Goal: Information Seeking & Learning: Learn about a topic

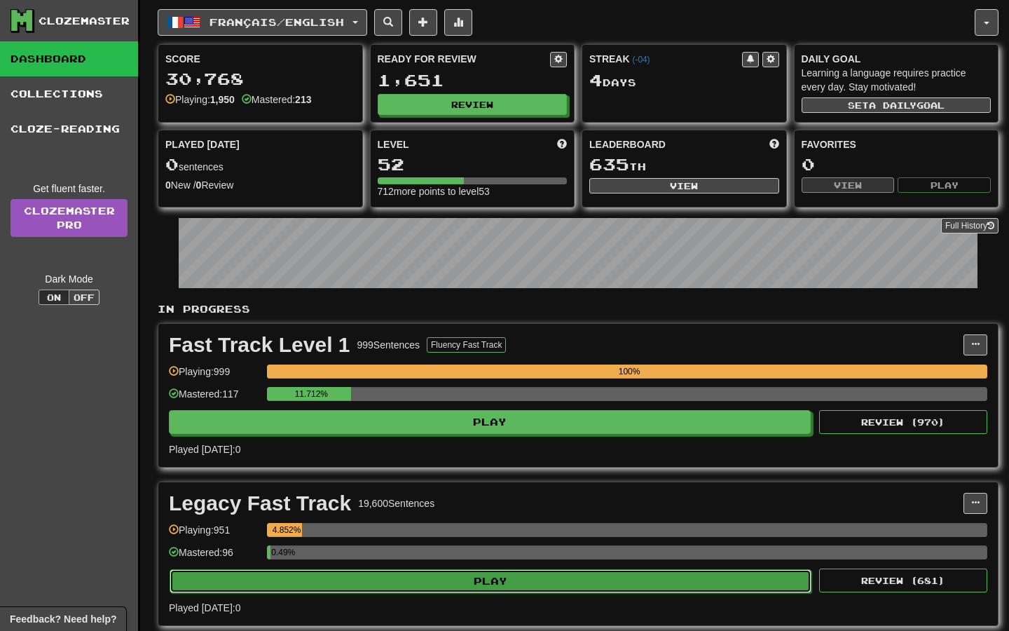
click at [470, 585] on button "Play" at bounding box center [491, 581] width 642 height 24
select select "**"
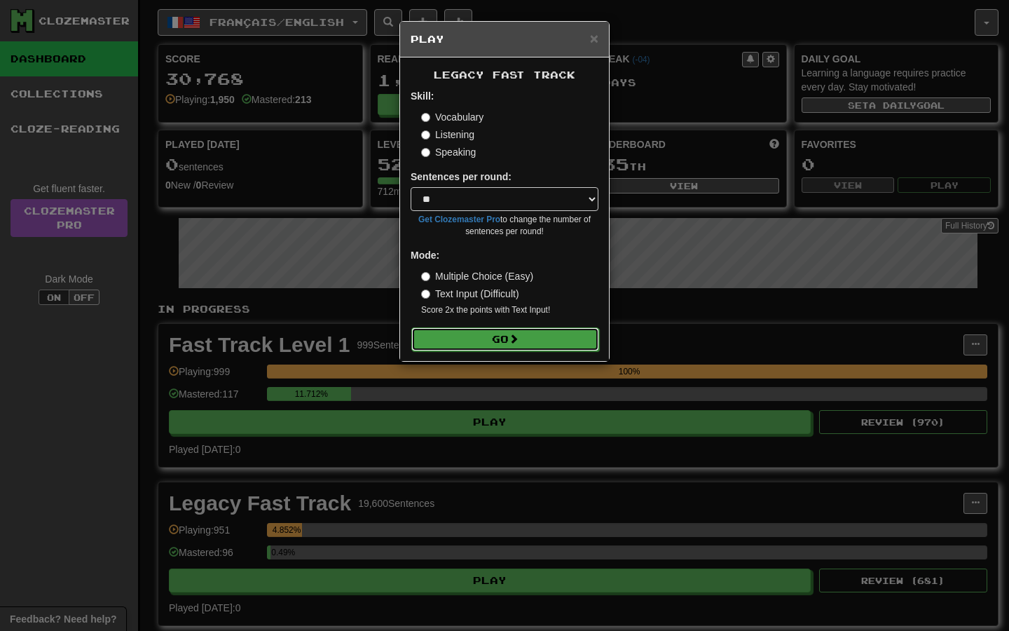
click at [518, 343] on span at bounding box center [514, 339] width 10 height 10
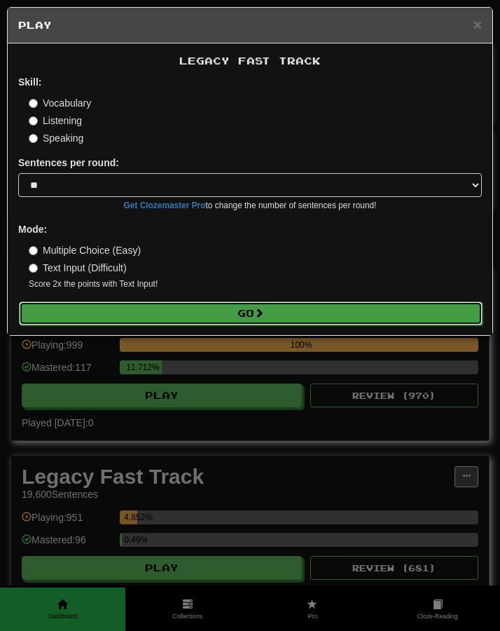
click at [200, 324] on button "Go" at bounding box center [251, 313] width 464 height 24
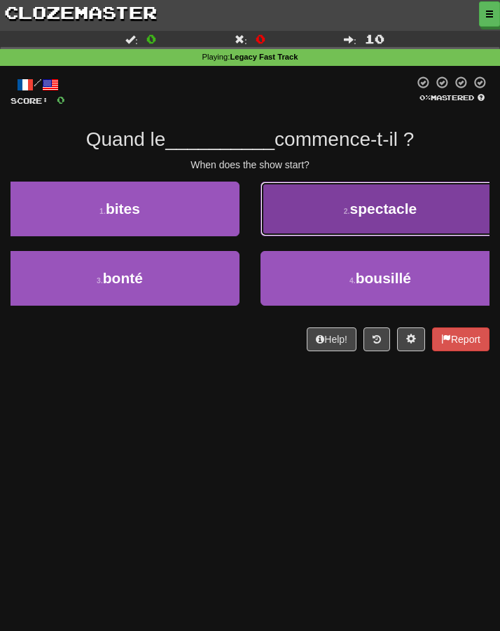
click at [344, 219] on button "2 . spectacle" at bounding box center [381, 208] width 240 height 55
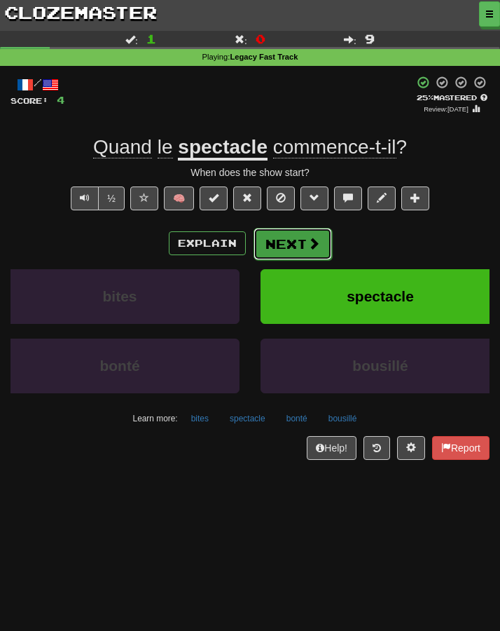
click at [275, 240] on button "Next" at bounding box center [293, 244] width 78 height 32
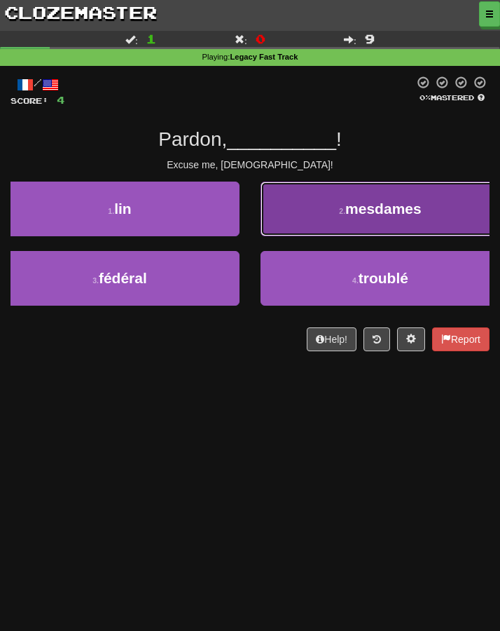
click at [323, 223] on button "2 . [GEOGRAPHIC_DATA]" at bounding box center [381, 208] width 240 height 55
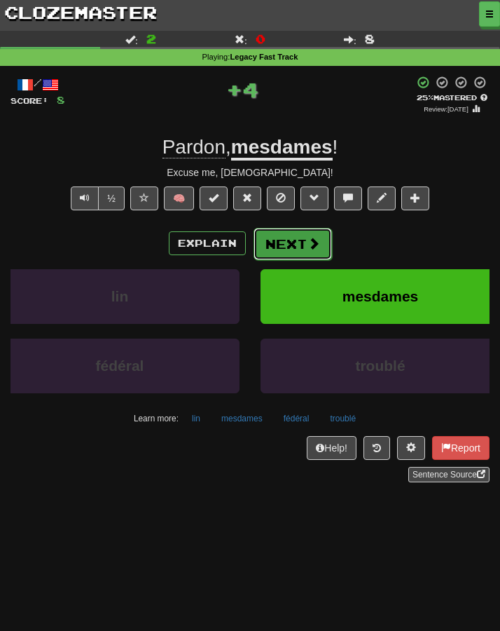
click at [281, 249] on button "Next" at bounding box center [293, 244] width 78 height 32
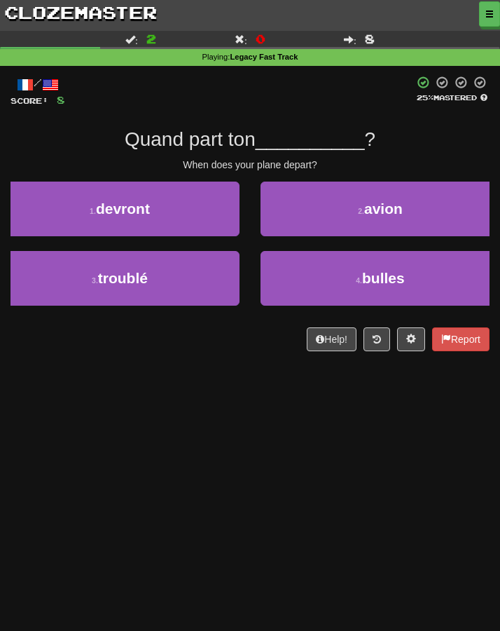
click at [282, 415] on div "Dashboard Clozemaster Kyneru / Toggle Dropdown Dashboard Leaderboard Activity F…" at bounding box center [250, 315] width 500 height 631
click at [252, 439] on div "Dashboard Clozemaster Kyneru / Toggle Dropdown Dashboard Leaderboard Activity F…" at bounding box center [250, 315] width 500 height 631
click at [203, 411] on div "Dashboard Clozemaster Kyneru / Toggle Dropdown Dashboard Leaderboard Activity F…" at bounding box center [250, 315] width 500 height 631
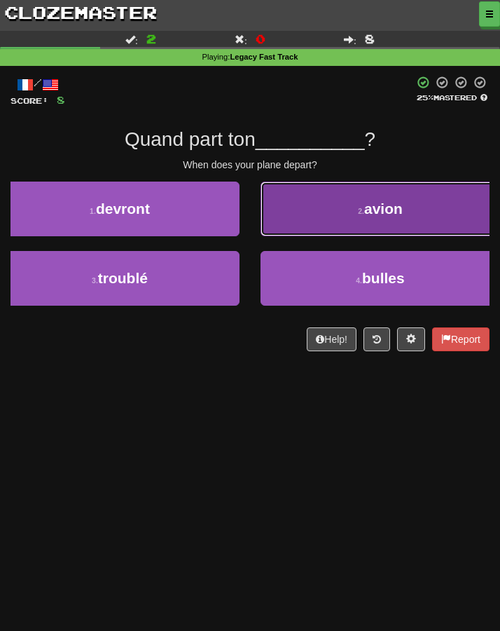
click at [290, 219] on button "2 . avion" at bounding box center [381, 208] width 240 height 55
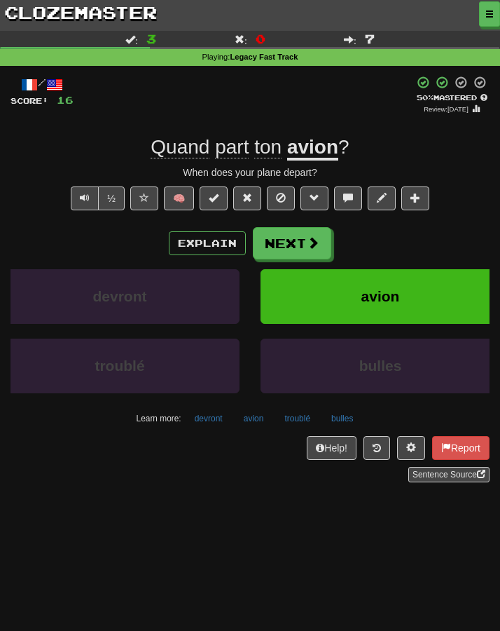
click at [96, 420] on div "Learn more: devront avion troublé bulles" at bounding box center [250, 418] width 500 height 21
click at [278, 247] on button "Next" at bounding box center [293, 244] width 78 height 32
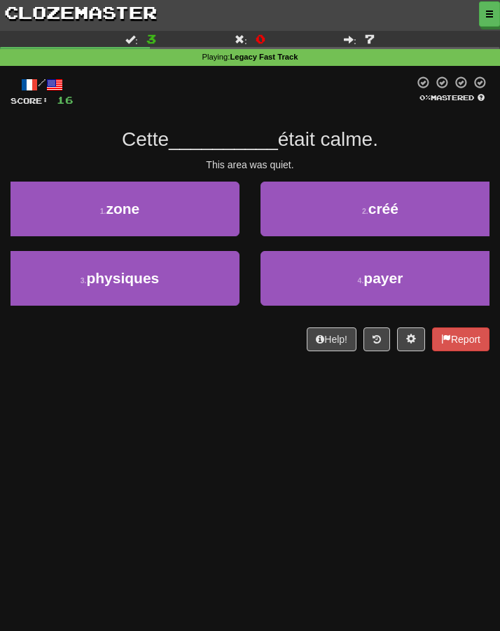
click at [194, 429] on div "Dashboard Clozemaster Kyneru / Toggle Dropdown Dashboard Leaderboard Activity F…" at bounding box center [250, 315] width 500 height 631
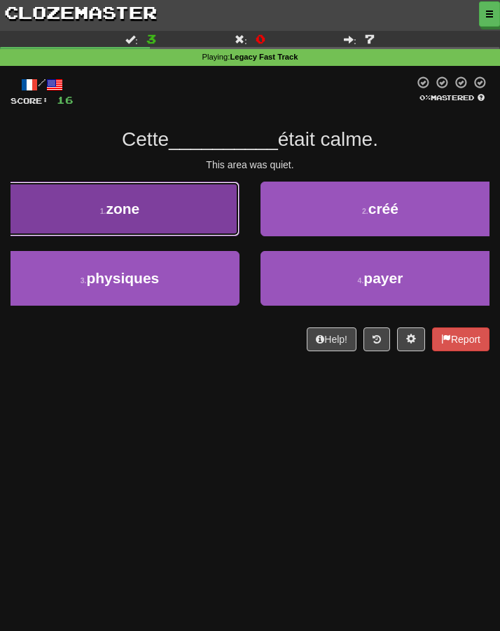
click at [146, 213] on button "1 . zone" at bounding box center [120, 208] width 240 height 55
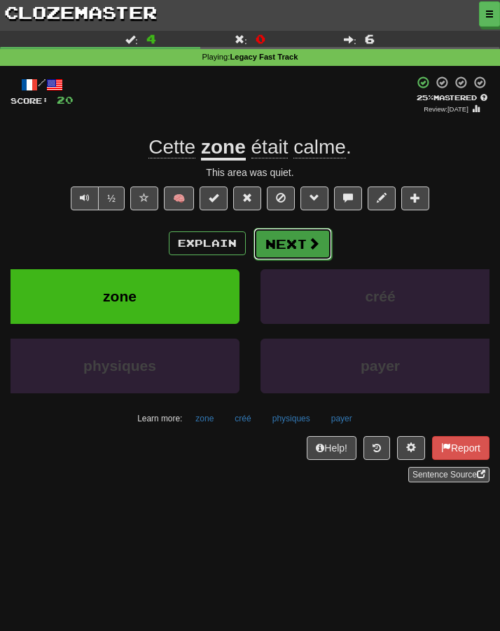
click at [292, 247] on button "Next" at bounding box center [293, 244] width 78 height 32
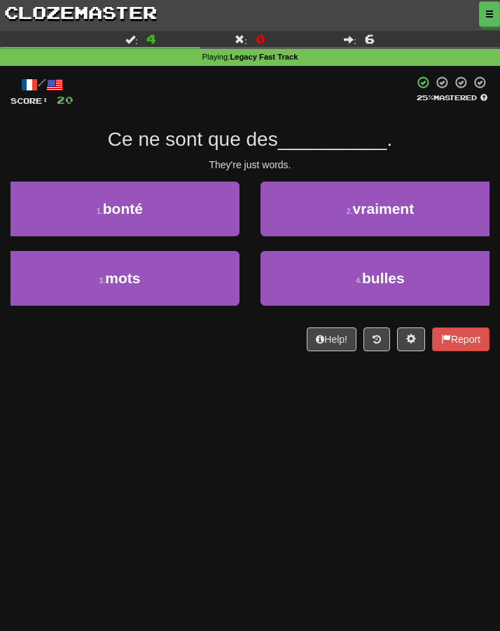
click at [249, 406] on div "Dashboard Clozemaster Kyneru / Toggle Dropdown Dashboard Leaderboard Activity F…" at bounding box center [250, 315] width 500 height 631
click at [206, 410] on div "Dashboard Clozemaster Kyneru / Toggle Dropdown Dashboard Leaderboard Activity F…" at bounding box center [250, 315] width 500 height 631
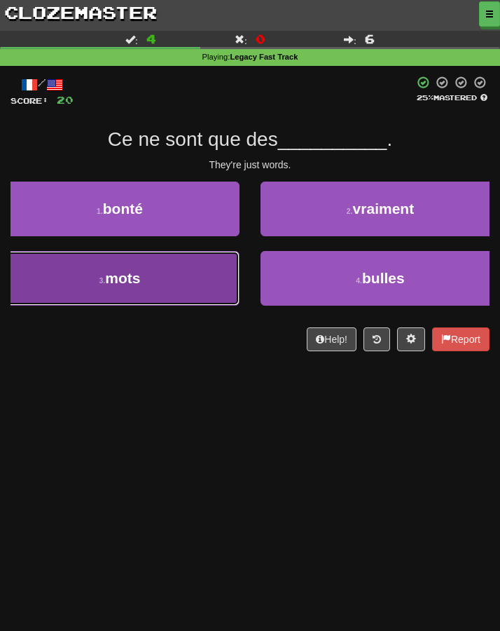
click at [185, 259] on button "3 . mots" at bounding box center [120, 278] width 240 height 55
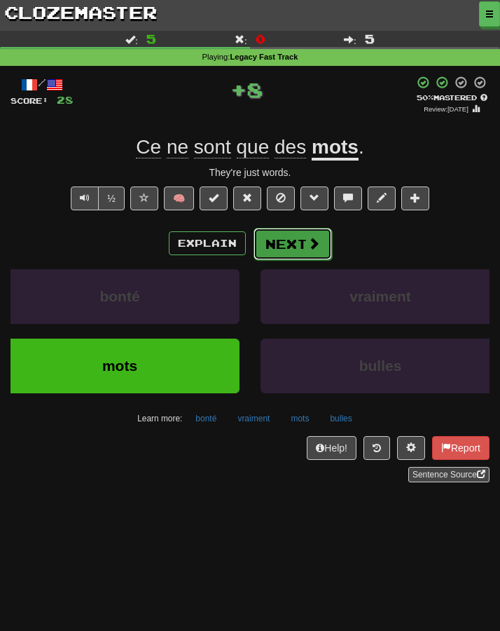
click at [284, 252] on button "Next" at bounding box center [293, 244] width 78 height 32
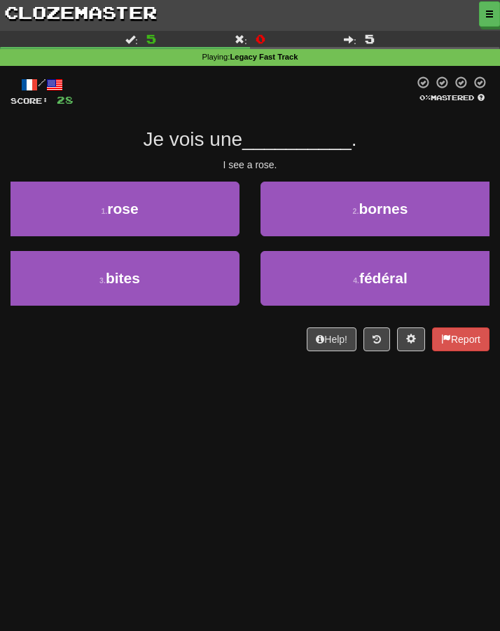
click at [261, 392] on div "Dashboard Clozemaster Kyneru / Toggle Dropdown Dashboard Leaderboard Activity F…" at bounding box center [250, 315] width 500 height 631
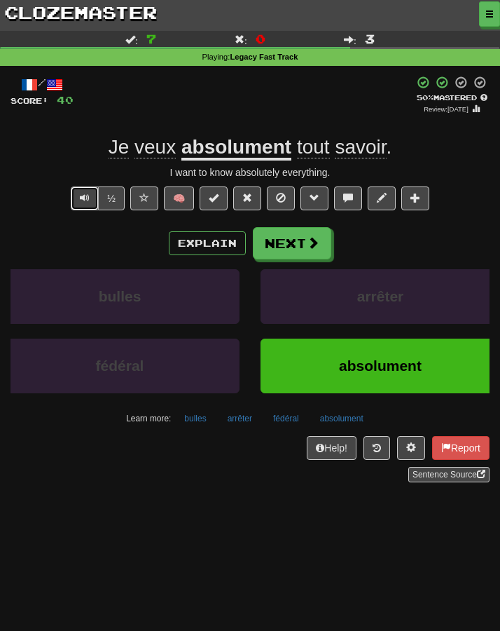
click at [84, 198] on span "Text-to-speech controls" at bounding box center [85, 198] width 10 height 10
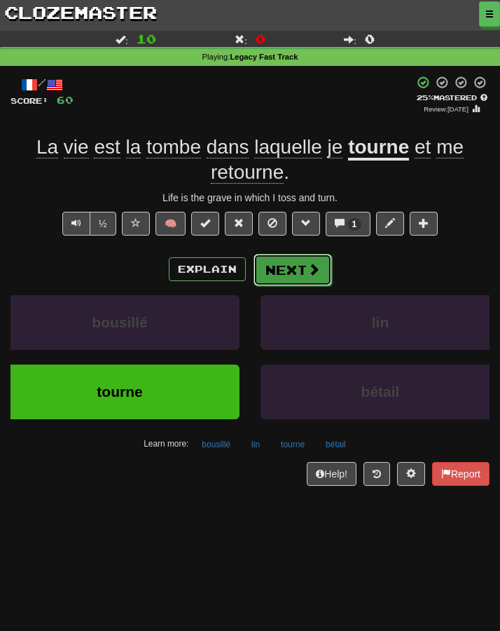
click at [285, 273] on button "Next" at bounding box center [293, 270] width 78 height 32
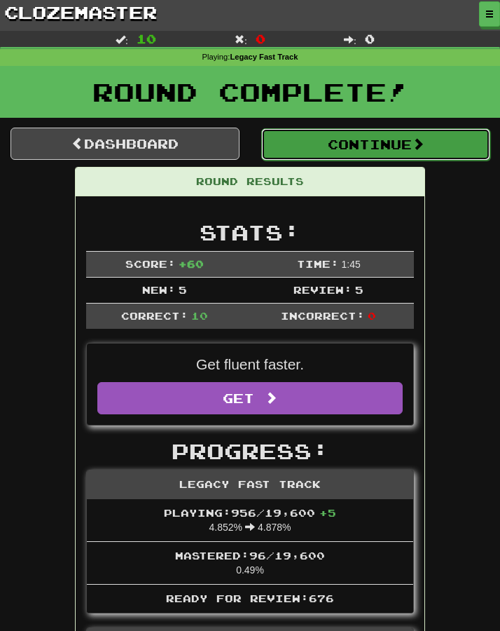
click at [306, 146] on button "Continue" at bounding box center [375, 144] width 229 height 32
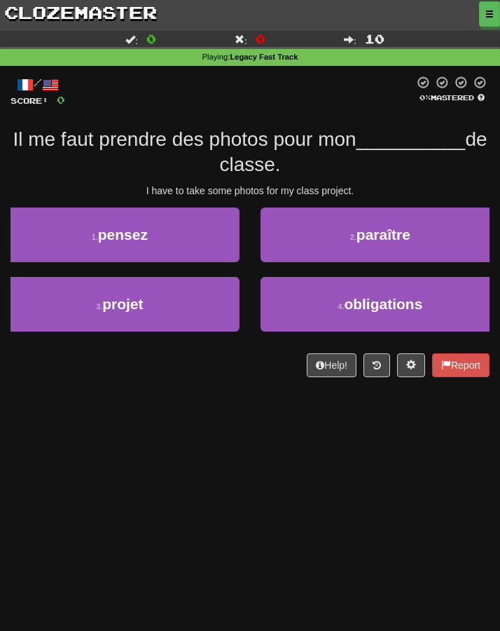
click at [172, 453] on div "Dashboard Clozemaster Kyneru / Toggle Dropdown Dashboard Leaderboard Activity F…" at bounding box center [250, 315] width 500 height 631
click at [179, 431] on div "Dashboard Clozemaster Kyneru / Toggle Dropdown Dashboard Leaderboard Activity F…" at bounding box center [250, 315] width 500 height 631
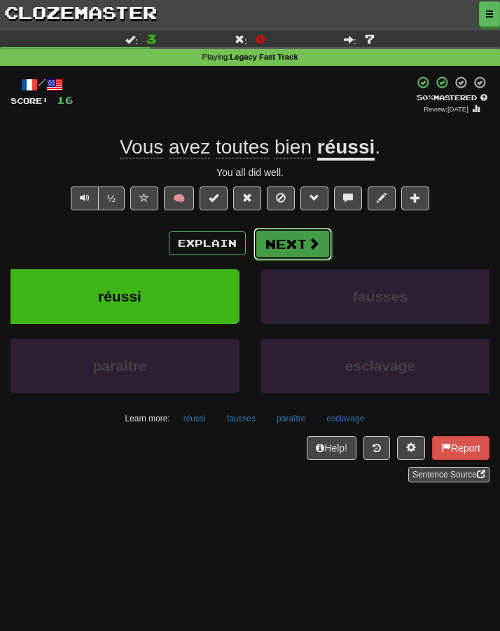
click at [297, 233] on button "Next" at bounding box center [293, 244] width 78 height 32
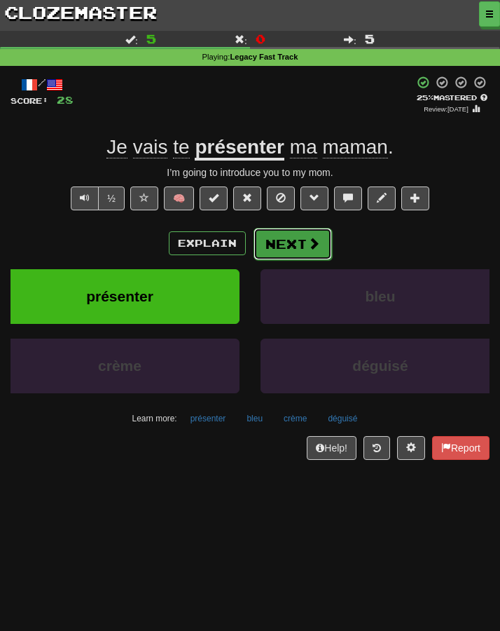
click at [282, 241] on button "Next" at bounding box center [293, 244] width 78 height 32
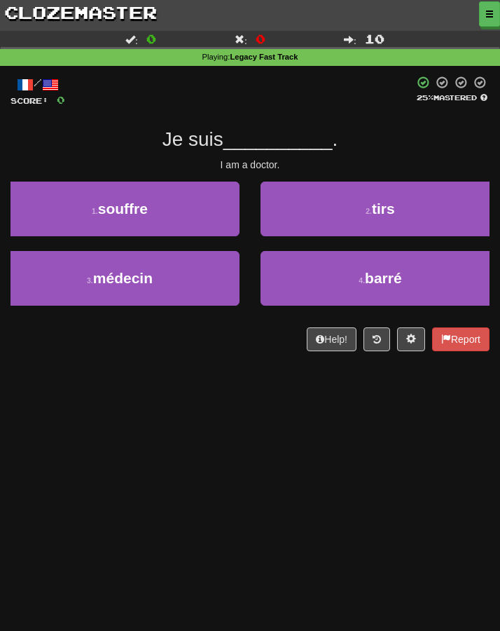
click at [215, 392] on div "Dashboard Clozemaster Kyneru / Toggle Dropdown Dashboard Leaderboard Activity F…" at bounding box center [250, 315] width 500 height 631
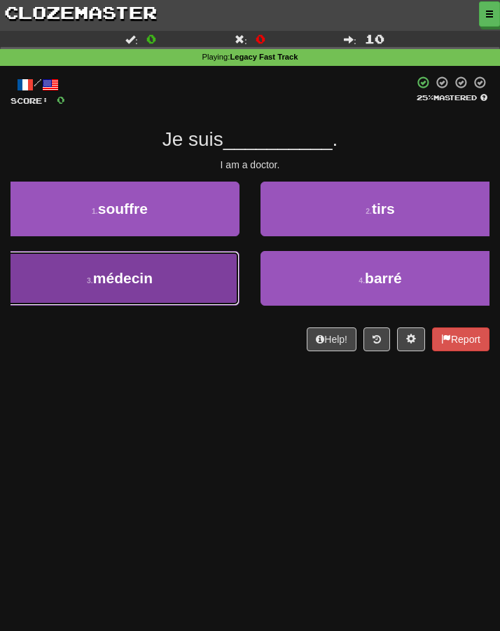
click at [156, 294] on button "3 . médecin" at bounding box center [120, 278] width 240 height 55
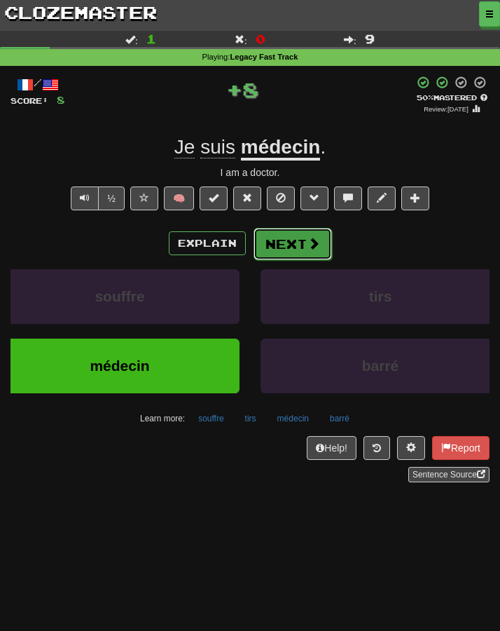
click at [272, 255] on button "Next" at bounding box center [293, 244] width 78 height 32
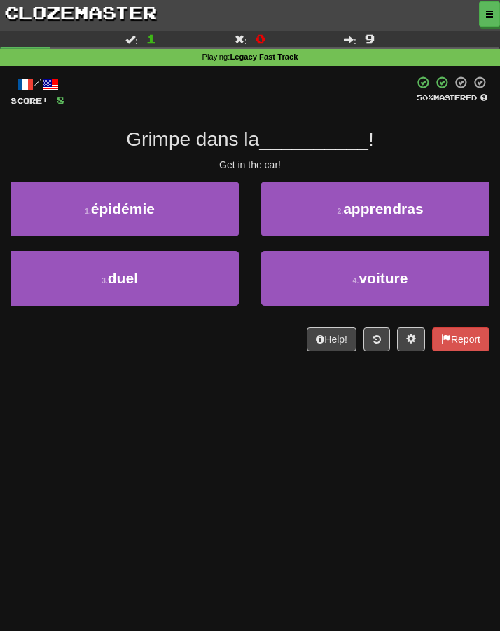
click at [198, 449] on div "Dashboard Clozemaster Kyneru / Toggle Dropdown Dashboard Leaderboard Activity F…" at bounding box center [250, 315] width 500 height 631
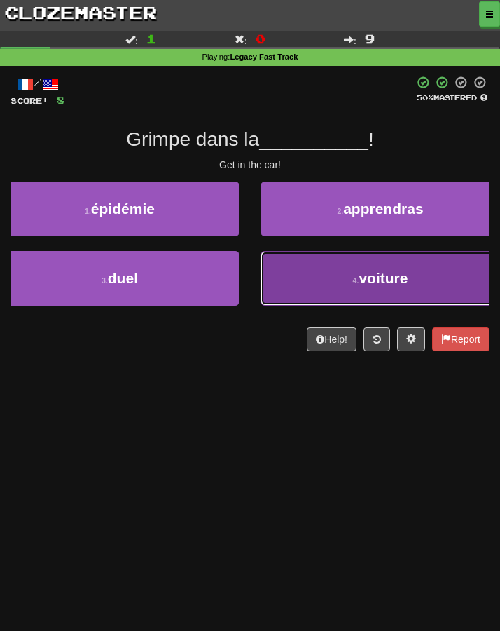
click at [307, 278] on button "4 . voiture" at bounding box center [381, 278] width 240 height 55
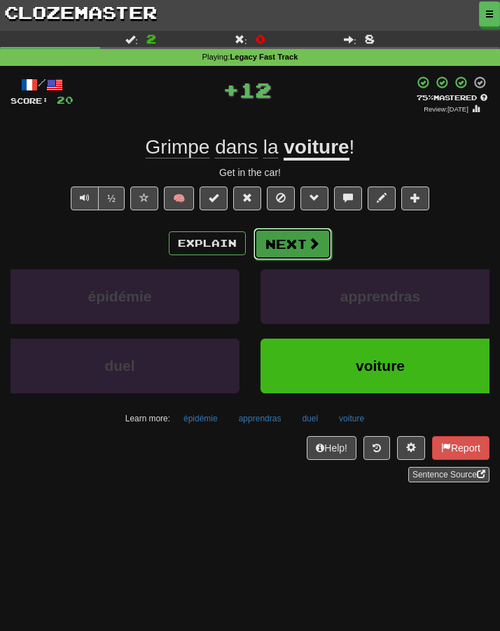
click at [273, 247] on button "Next" at bounding box center [293, 244] width 78 height 32
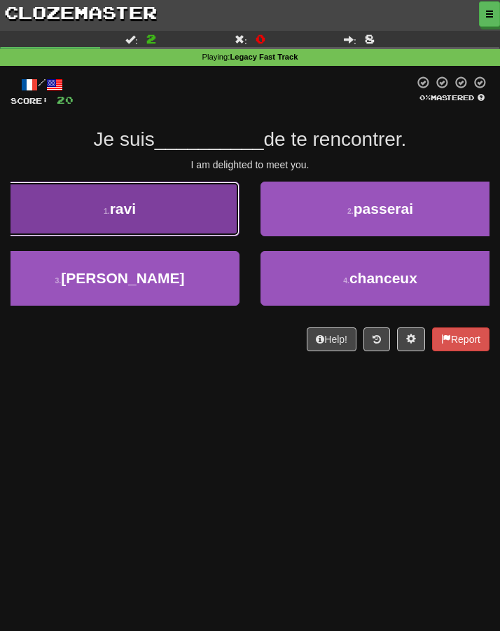
click at [181, 224] on button "1 . ravi" at bounding box center [120, 208] width 240 height 55
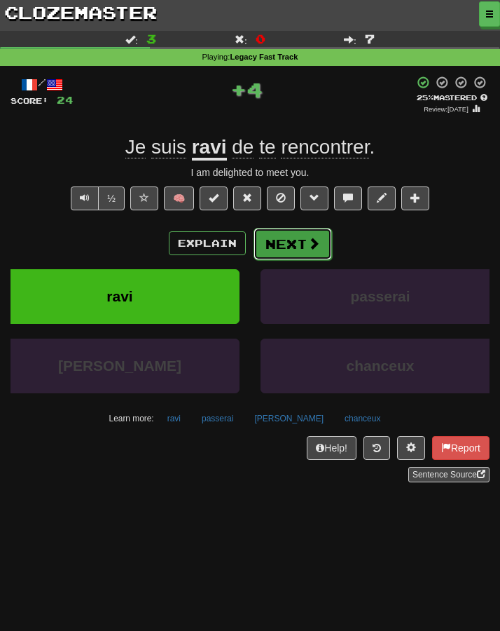
click at [289, 247] on button "Next" at bounding box center [293, 244] width 78 height 32
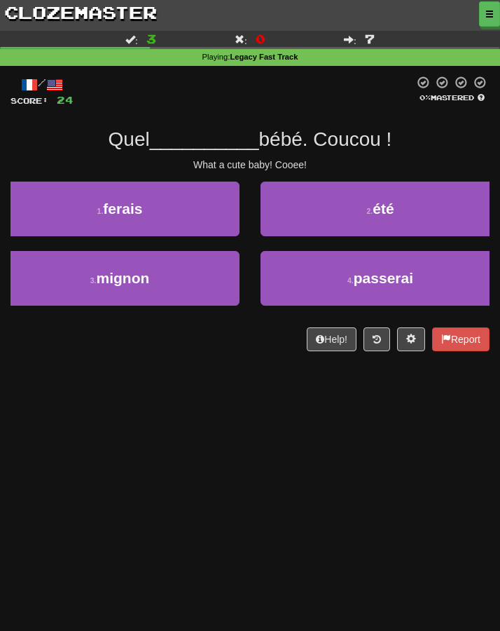
click at [170, 431] on div "Dashboard Clozemaster Kyneru / Toggle Dropdown Dashboard Leaderboard Activity F…" at bounding box center [250, 315] width 500 height 631
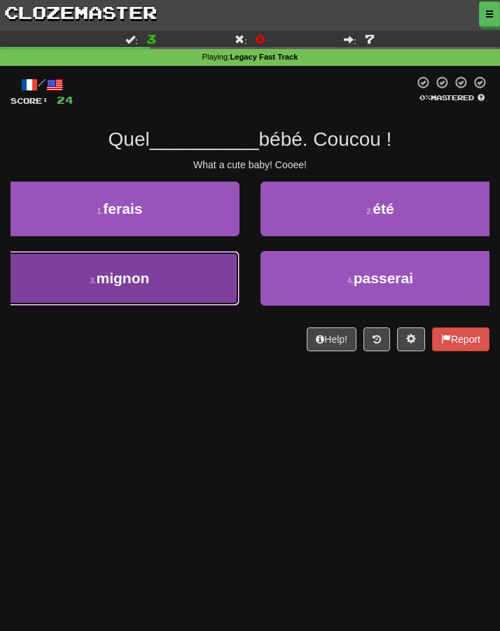
click at [187, 292] on button "3 . mignon" at bounding box center [120, 278] width 240 height 55
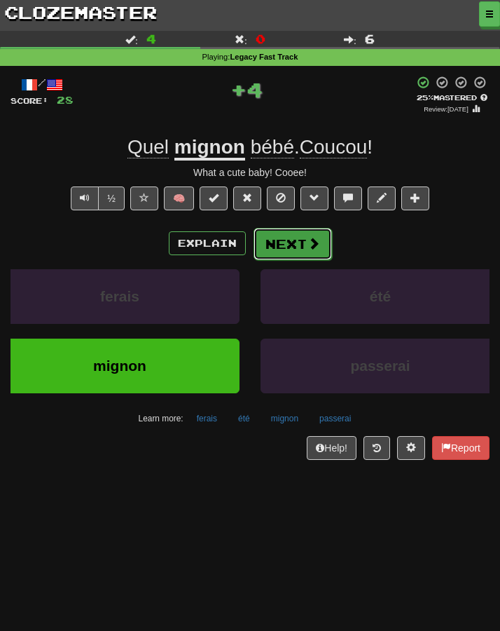
click at [277, 252] on button "Next" at bounding box center [293, 244] width 78 height 32
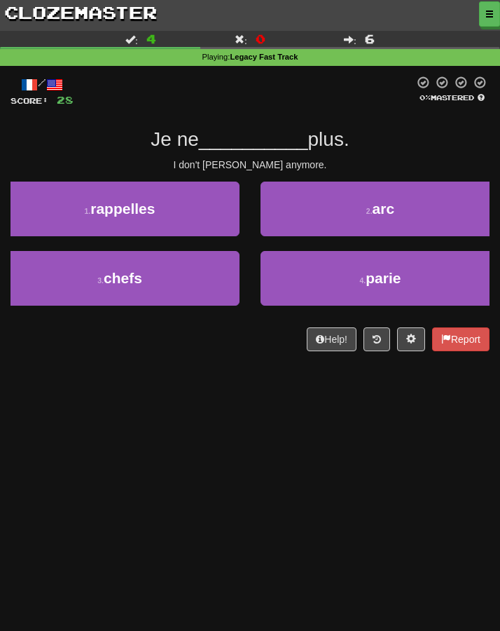
click at [234, 421] on div "Dashboard Clozemaster Kyneru / Toggle Dropdown Dashboard Leaderboard Activity F…" at bounding box center [250, 315] width 500 height 631
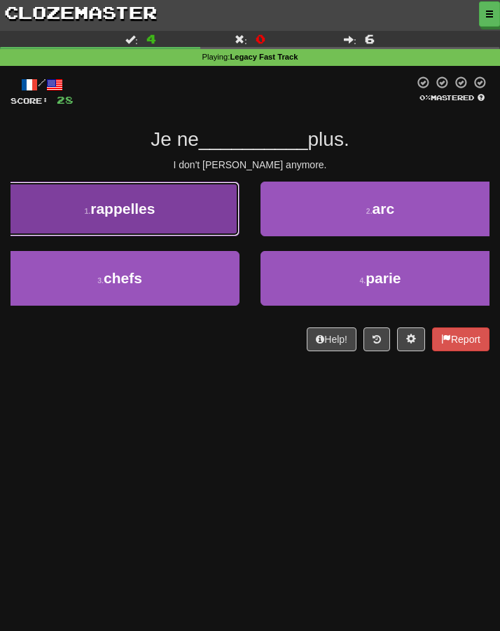
click at [186, 217] on button "1 . rappelles" at bounding box center [120, 208] width 240 height 55
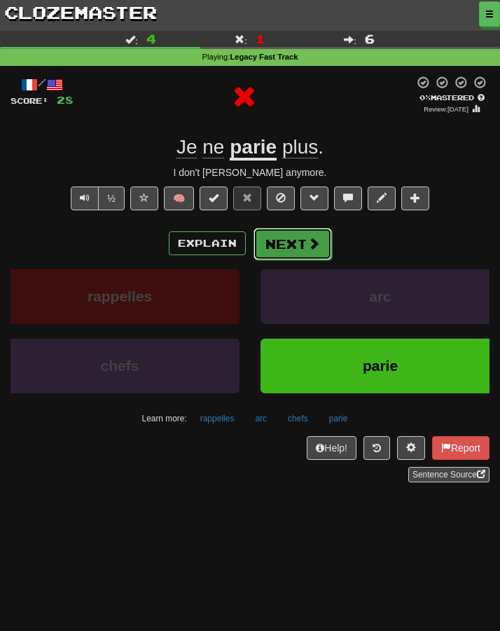
click at [285, 251] on button "Next" at bounding box center [293, 244] width 78 height 32
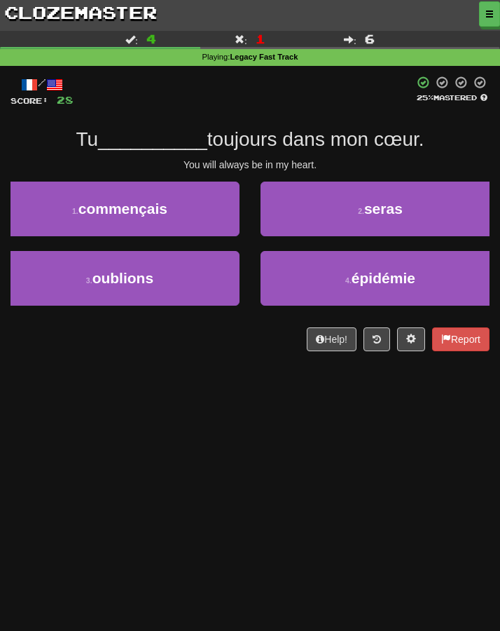
click at [236, 390] on div "Dashboard Clozemaster Kyneru / Toggle Dropdown Dashboard Leaderboard Activity F…" at bounding box center [250, 315] width 500 height 631
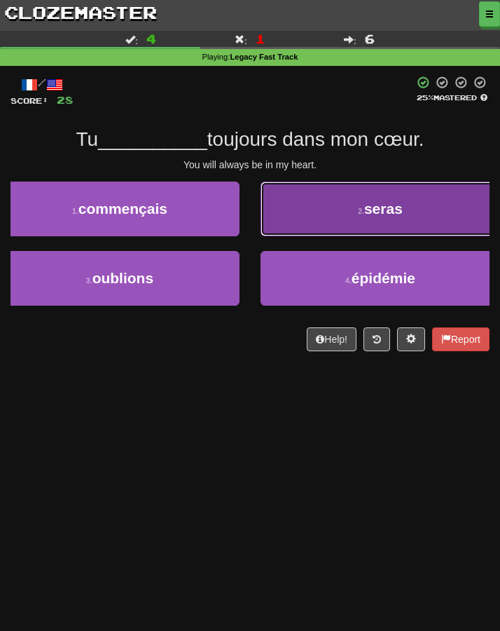
click at [303, 220] on button "2 . seras" at bounding box center [381, 208] width 240 height 55
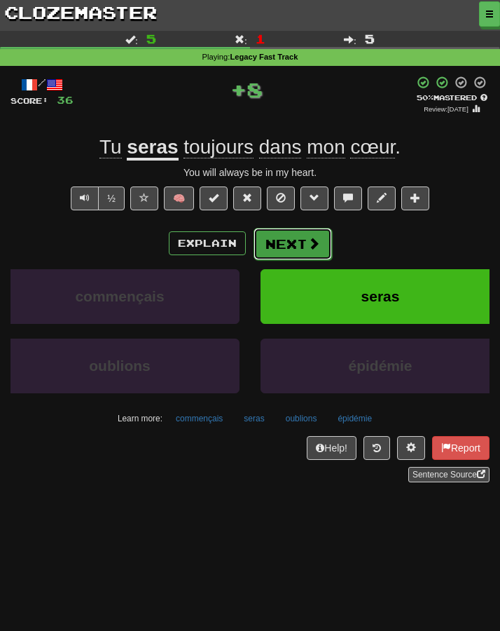
click at [275, 255] on button "Next" at bounding box center [293, 244] width 78 height 32
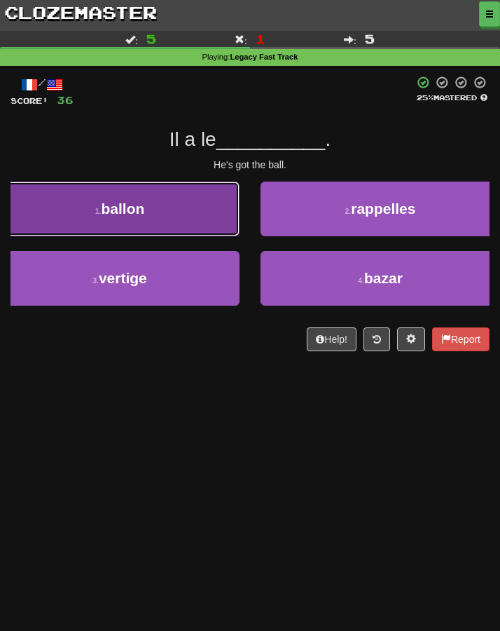
click at [183, 221] on button "1 . ballon" at bounding box center [120, 208] width 240 height 55
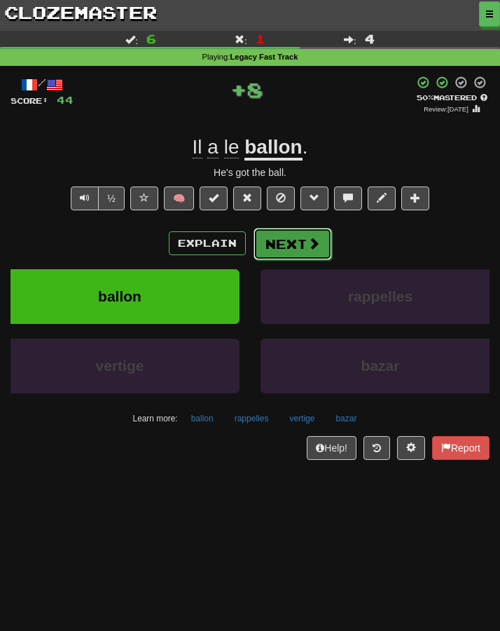
click at [294, 255] on button "Next" at bounding box center [293, 244] width 78 height 32
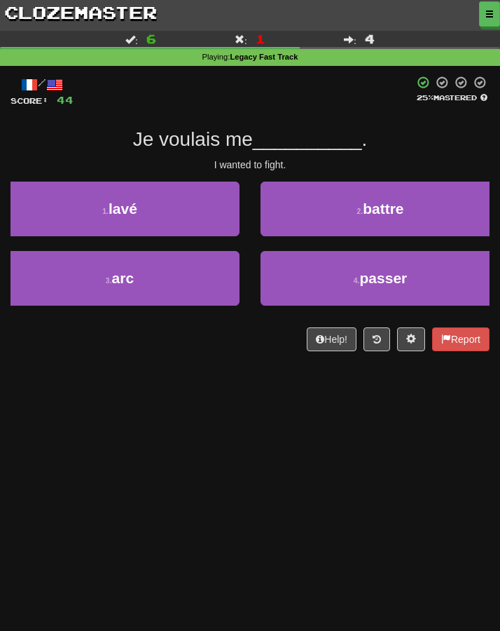
click at [241, 404] on div "Dashboard Clozemaster Kyneru / Toggle Dropdown Dashboard Leaderboard Activity F…" at bounding box center [250, 315] width 500 height 631
click at [262, 404] on div "Dashboard Clozemaster Kyneru / Toggle Dropdown Dashboard Leaderboard Activity F…" at bounding box center [250, 315] width 500 height 631
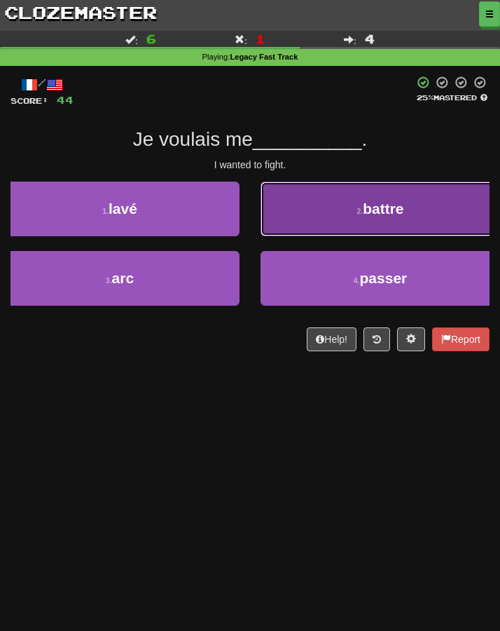
click at [345, 222] on button "2 . battre" at bounding box center [381, 208] width 240 height 55
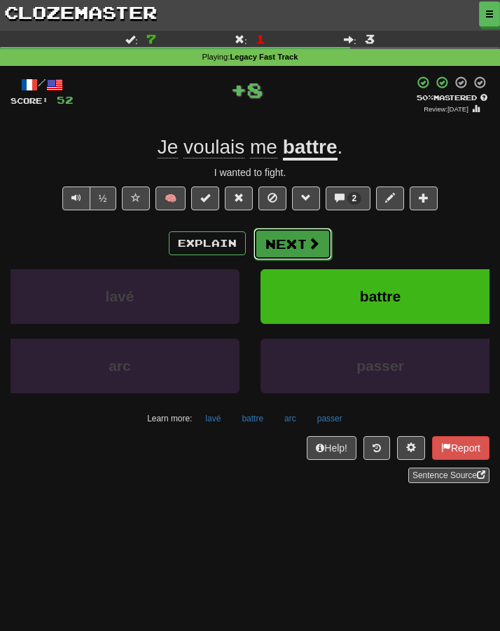
click at [273, 242] on button "Next" at bounding box center [293, 244] width 78 height 32
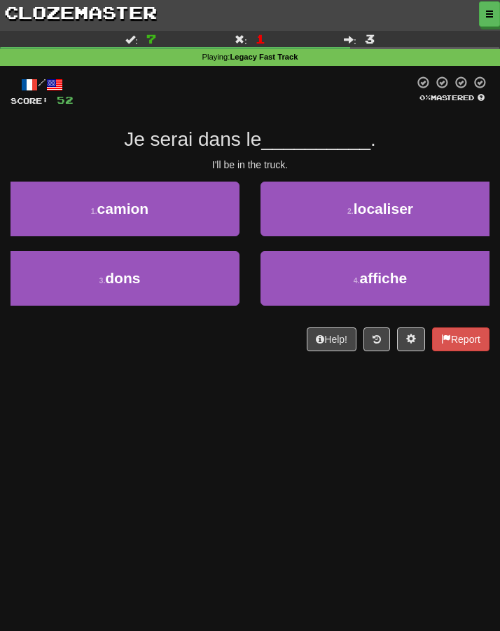
click at [285, 411] on div "Dashboard Clozemaster Kyneru / Toggle Dropdown Dashboard Leaderboard Activity F…" at bounding box center [250, 315] width 500 height 631
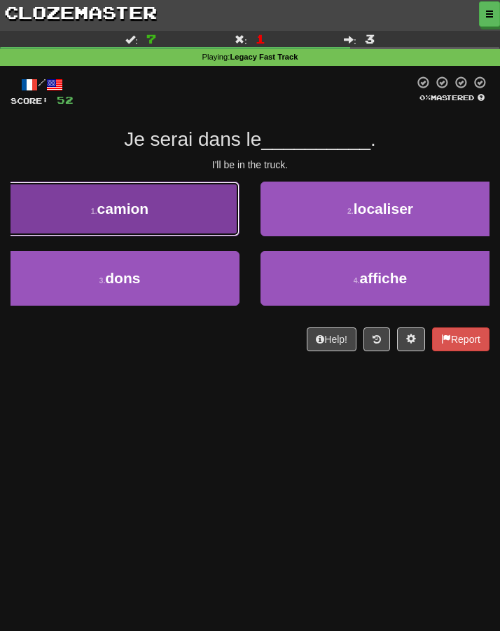
click at [177, 225] on button "1 . camion" at bounding box center [120, 208] width 240 height 55
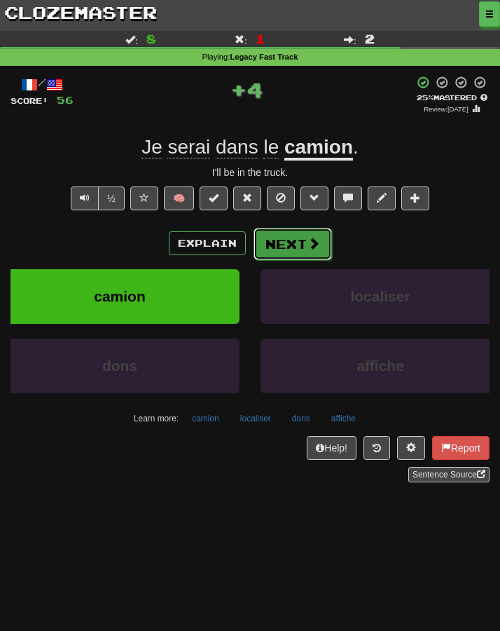
click at [292, 240] on button "Next" at bounding box center [293, 244] width 78 height 32
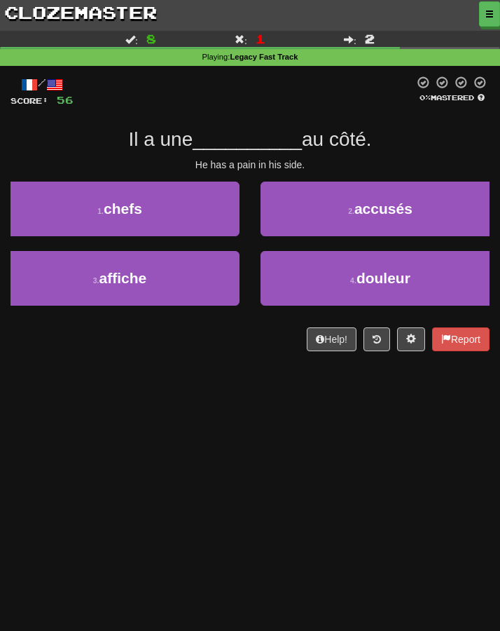
click at [226, 420] on div "Dashboard Clozemaster Kyneru / Toggle Dropdown Dashboard Leaderboard Activity F…" at bounding box center [250, 315] width 500 height 631
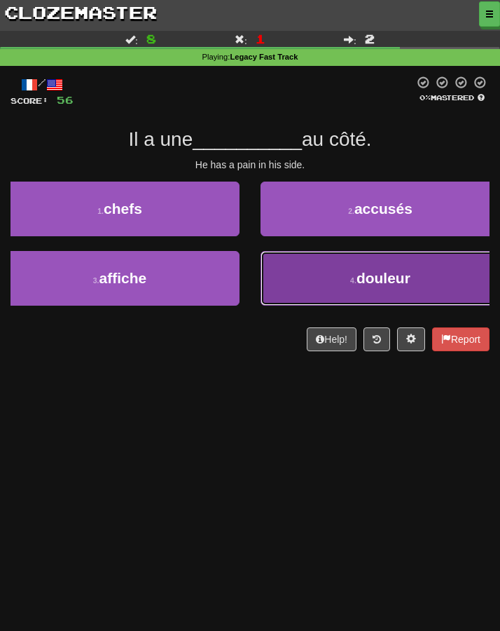
click at [319, 288] on button "4 . douleur" at bounding box center [381, 278] width 240 height 55
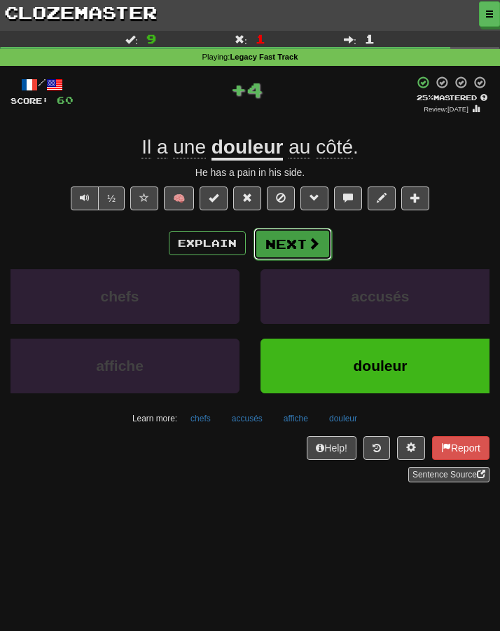
click at [285, 248] on button "Next" at bounding box center [293, 244] width 78 height 32
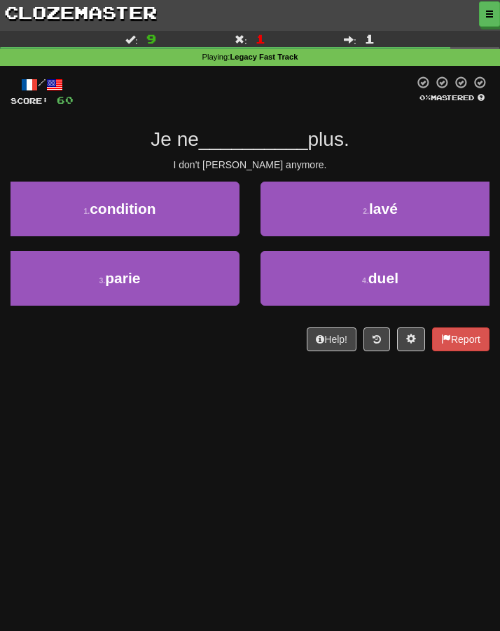
click at [265, 440] on div "Dashboard Clozemaster Kyneru / Toggle Dropdown Dashboard Leaderboard Activity F…" at bounding box center [250, 315] width 500 height 631
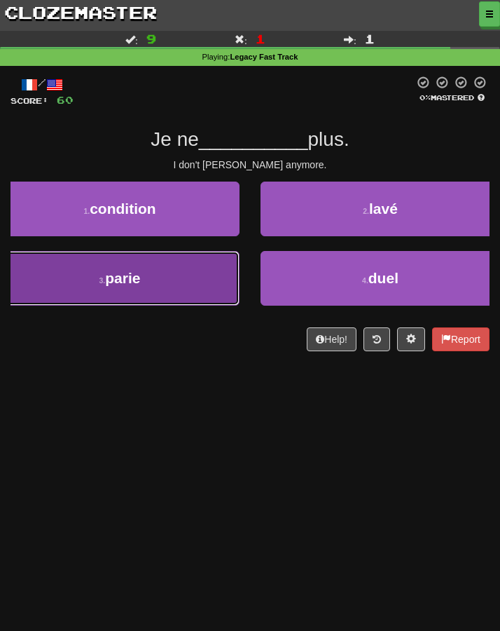
click at [186, 275] on button "3 . parie" at bounding box center [120, 278] width 240 height 55
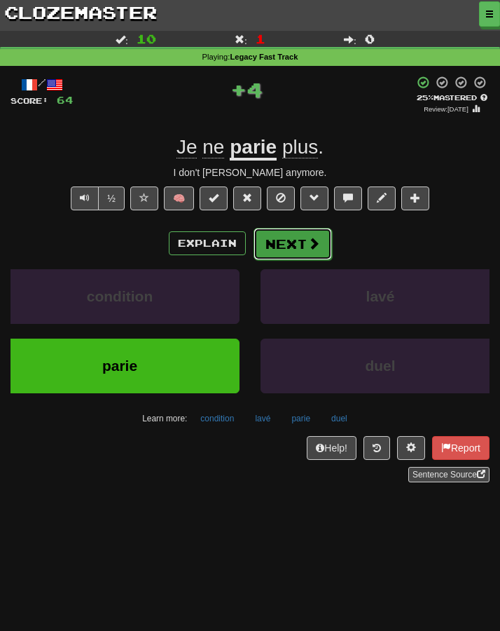
click at [268, 250] on button "Next" at bounding box center [293, 244] width 78 height 32
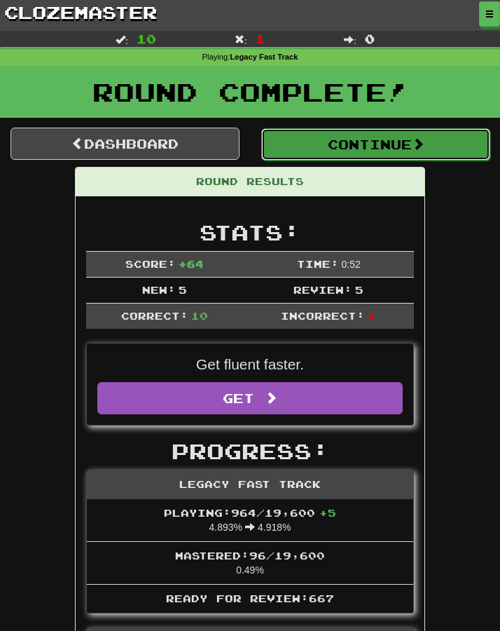
click at [309, 129] on button "Continue" at bounding box center [375, 144] width 229 height 32
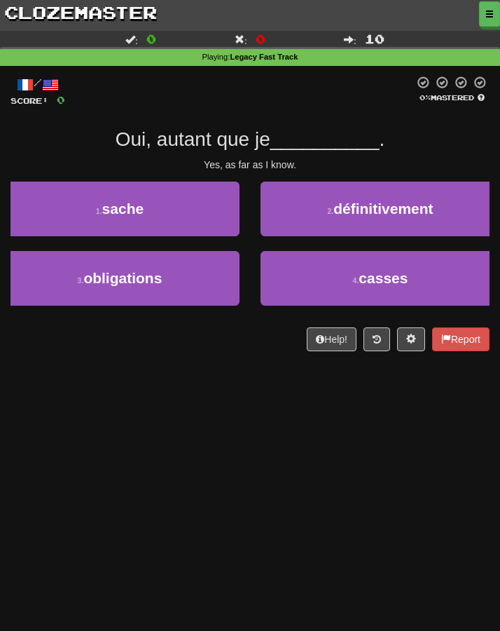
click at [254, 436] on div "Dashboard Clozemaster Kyneru / Toggle Dropdown Dashboard Leaderboard Activity F…" at bounding box center [250, 315] width 500 height 631
click at [222, 419] on div "Dashboard Clozemaster Kyneru / Toggle Dropdown Dashboard Leaderboard Activity F…" at bounding box center [250, 315] width 500 height 631
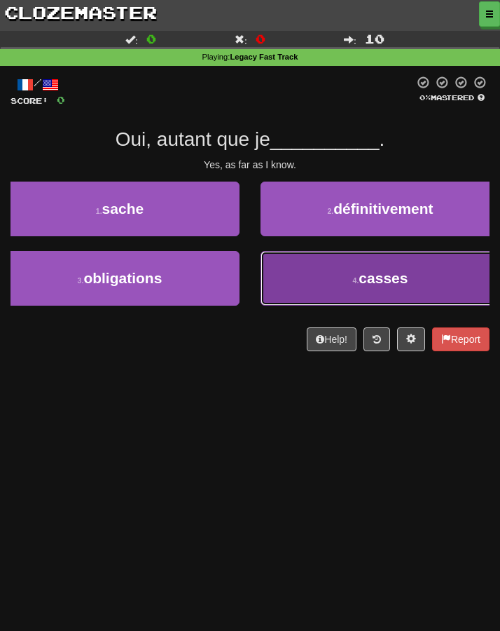
click at [282, 287] on button "4 . casses" at bounding box center [381, 278] width 240 height 55
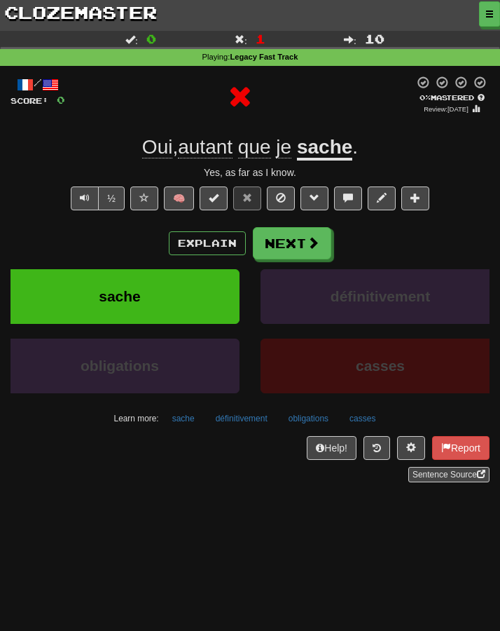
click at [333, 136] on u "sache" at bounding box center [324, 148] width 55 height 25
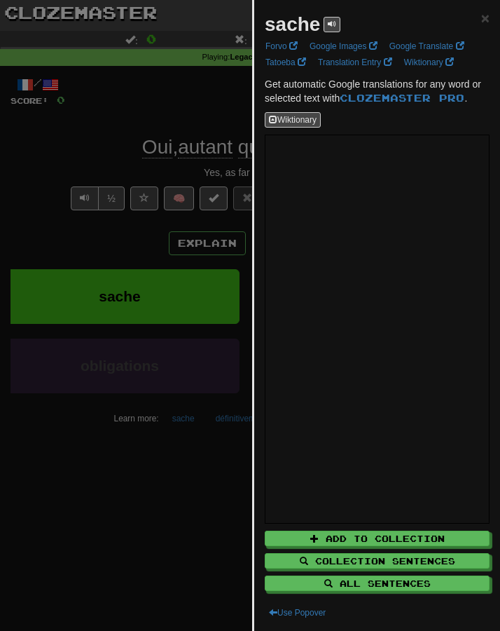
click at [136, 304] on div at bounding box center [250, 315] width 500 height 631
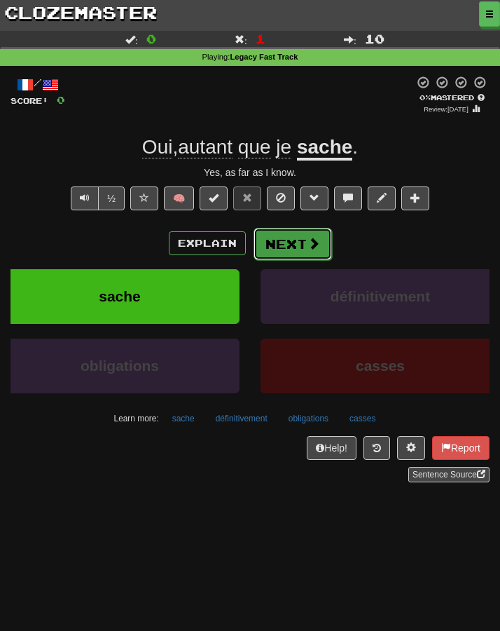
click at [286, 245] on button "Next" at bounding box center [293, 244] width 78 height 32
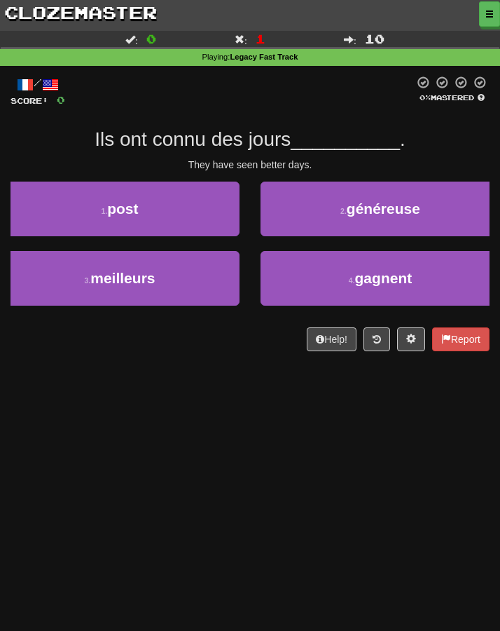
click at [213, 515] on div "Dashboard Clozemaster Kyneru / Toggle Dropdown Dashboard Leaderboard Activity F…" at bounding box center [250, 315] width 500 height 631
click at [175, 457] on div "Dashboard Clozemaster Kyneru / Toggle Dropdown Dashboard Leaderboard Activity F…" at bounding box center [250, 315] width 500 height 631
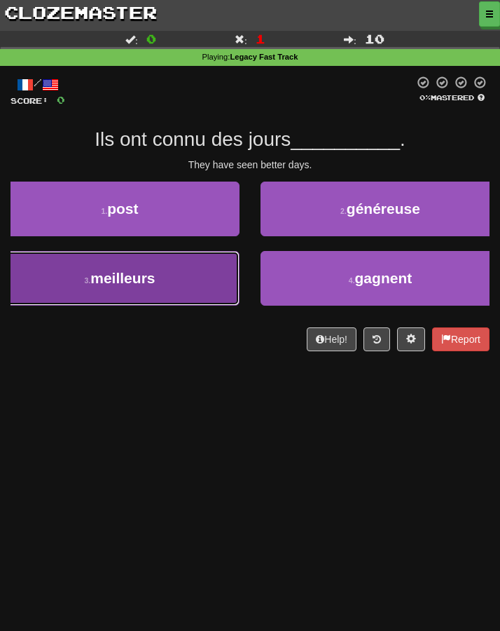
click at [192, 278] on button "3 . meilleurs" at bounding box center [120, 278] width 240 height 55
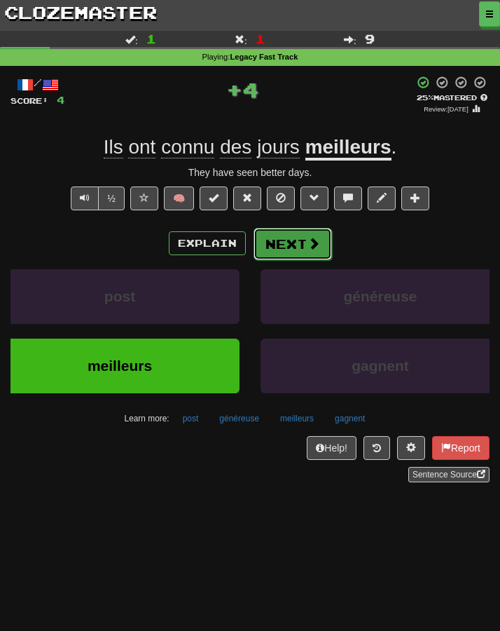
click at [276, 255] on button "Next" at bounding box center [293, 244] width 78 height 32
